Goal: Transaction & Acquisition: Purchase product/service

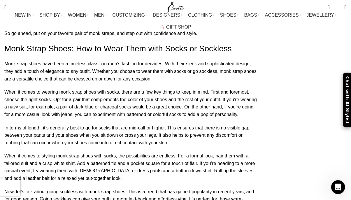
scroll to position [2877, 0]
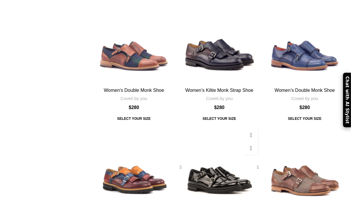
scroll to position [476, 0]
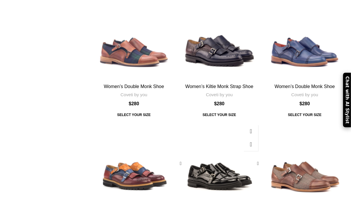
click at [217, 122] on div "Women’s Kiltie Monk Strap Shoe" at bounding box center [209, 164] width 21 height 84
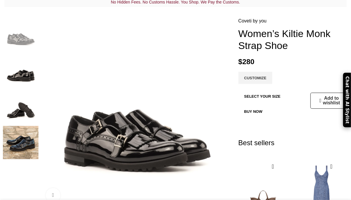
click at [23, 107] on img "3 / 4" at bounding box center [21, 106] width 36 height 33
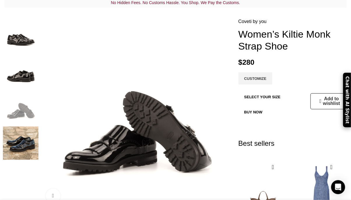
click at [19, 138] on img "4 / 4" at bounding box center [21, 143] width 36 height 33
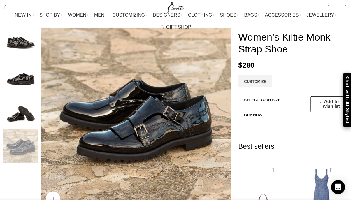
scroll to position [0, 180]
click at [262, 75] on link "CUSTOMIZE" at bounding box center [256, 81] width 34 height 12
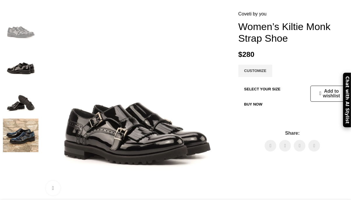
click at [250, 86] on button "SELECT YOUR SIZE" at bounding box center [263, 89] width 48 height 12
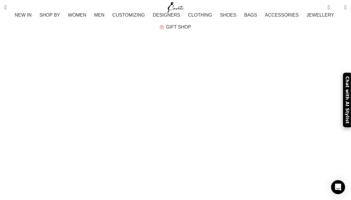
scroll to position [1, 0]
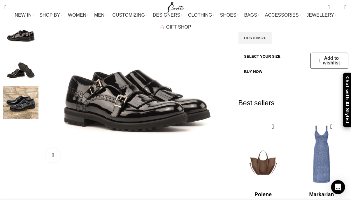
scroll to position [80, 0]
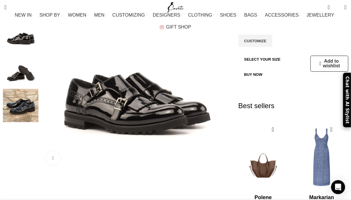
click at [17, 74] on img "3 / 4" at bounding box center [21, 69] width 36 height 33
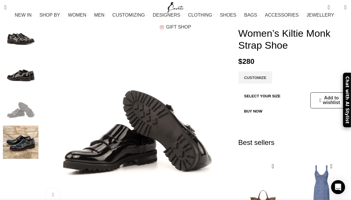
scroll to position [43, 0]
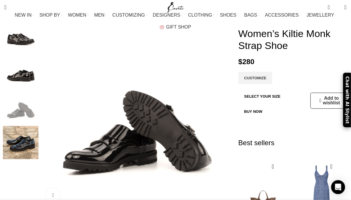
click at [17, 74] on img "2 / 4" at bounding box center [21, 70] width 36 height 33
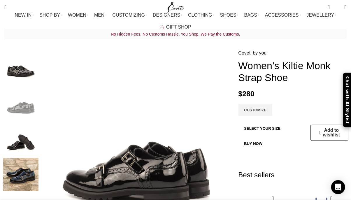
scroll to position [8, 0]
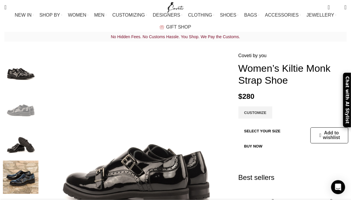
click at [17, 72] on img "1 / 4" at bounding box center [21, 68] width 36 height 33
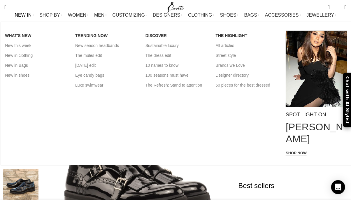
scroll to position [0, 421]
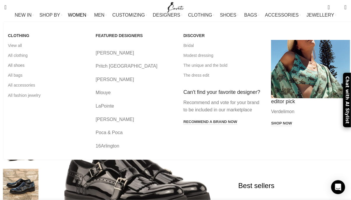
click at [12, 70] on link "All shoes" at bounding box center [47, 65] width 79 height 10
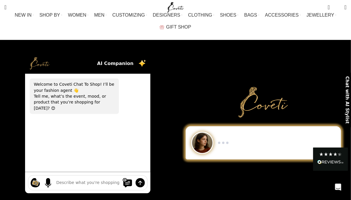
scroll to position [1, 0]
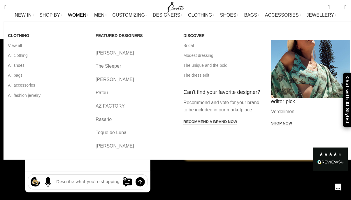
click at [16, 70] on link "All shoes" at bounding box center [47, 65] width 79 height 10
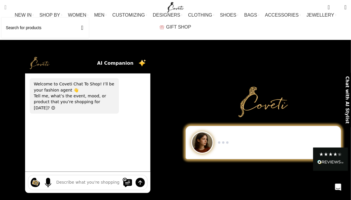
click at [9, 9] on link "Search" at bounding box center [5, 7] width 8 height 12
click at [17, 29] on input "Search" at bounding box center [45, 28] width 88 height 20
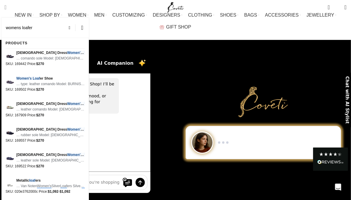
type input "womens loafers"
click at [58, 83] on span "… type: leather comando Model: BURNISHING Women's Loafer Custom Burnishing …" at bounding box center [50, 84] width 69 height 6
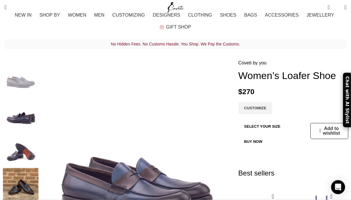
scroll to position [0, 60]
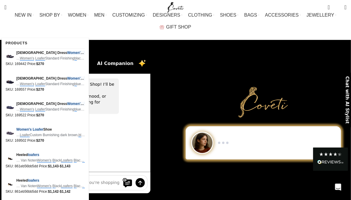
type input "womens loafer in black patent"
click at [76, 22] on button "Search" at bounding box center [82, 32] width 13 height 20
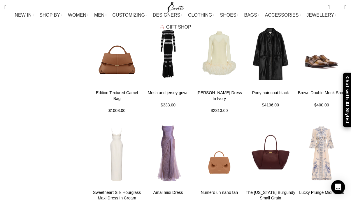
scroll to position [407, 0]
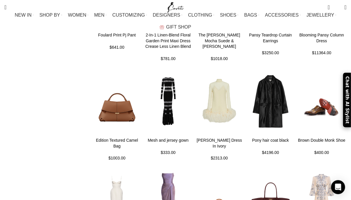
click at [330, 82] on img at bounding box center [322, 101] width 51 height 72
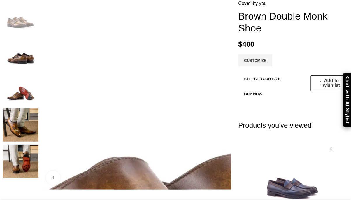
click at [27, 109] on img at bounding box center [21, 125] width 36 height 33
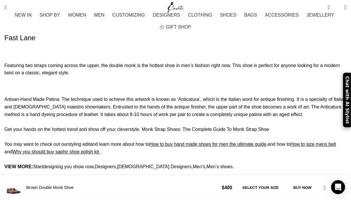
scroll to position [0, 120]
click at [205, 127] on link "Monk Strap Shoes: The Complete Guide To Monk Strap Shoe" at bounding box center [206, 129] width 128 height 5
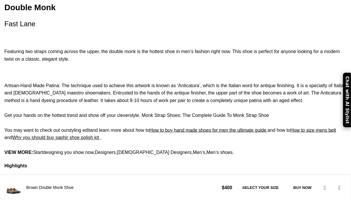
click at [33, 185] on h4 "Brown Double Monk Shoe" at bounding box center [122, 188] width 192 height 6
click at [15, 189] on img at bounding box center [13, 187] width 19 height 19
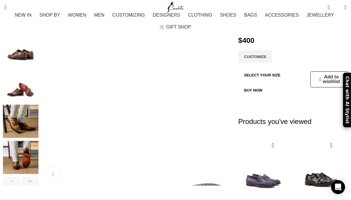
scroll to position [62, 0]
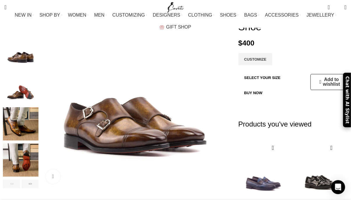
click at [15, 144] on img "5 / 6" at bounding box center [21, 160] width 36 height 33
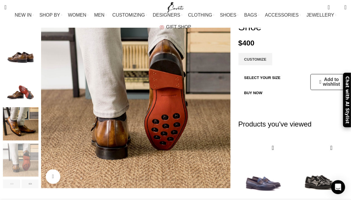
click at [16, 82] on img "3 / 6" at bounding box center [21, 87] width 36 height 33
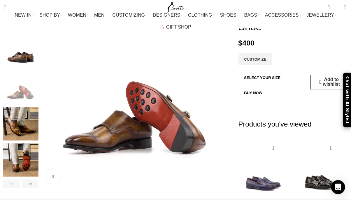
click at [20, 44] on img "2 / 6" at bounding box center [21, 51] width 36 height 33
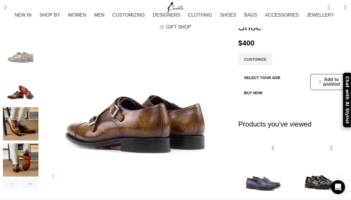
scroll to position [0, 120]
click at [23, 98] on img "3 / 6" at bounding box center [21, 87] width 36 height 33
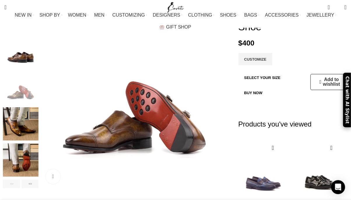
click at [28, 107] on img "4 / 6" at bounding box center [21, 123] width 36 height 33
